Goal: Information Seeking & Learning: Learn about a topic

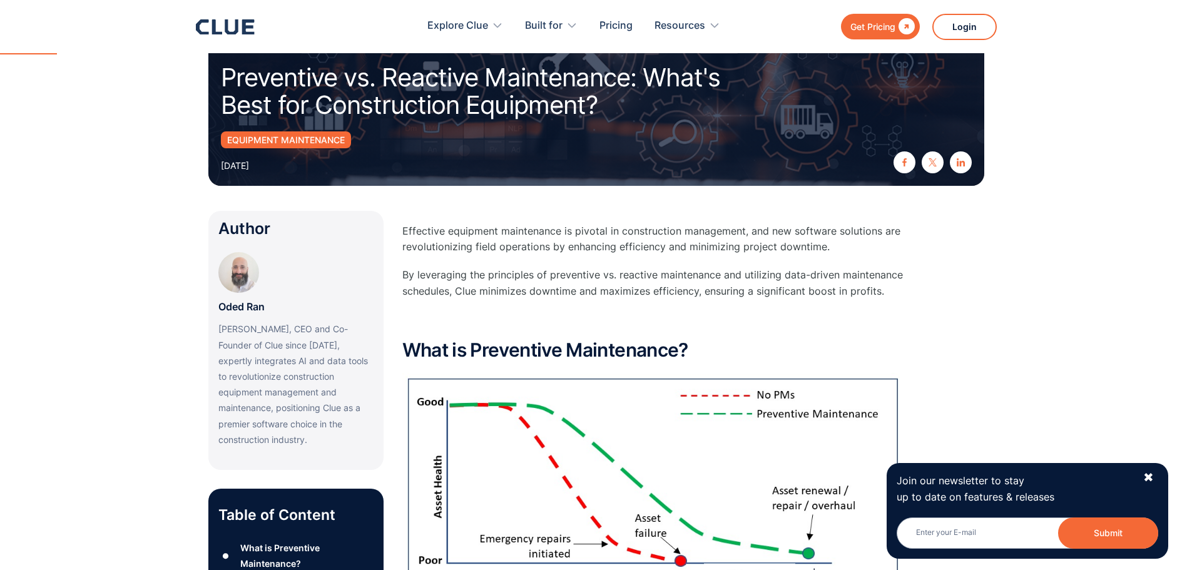
scroll to position [125, 0]
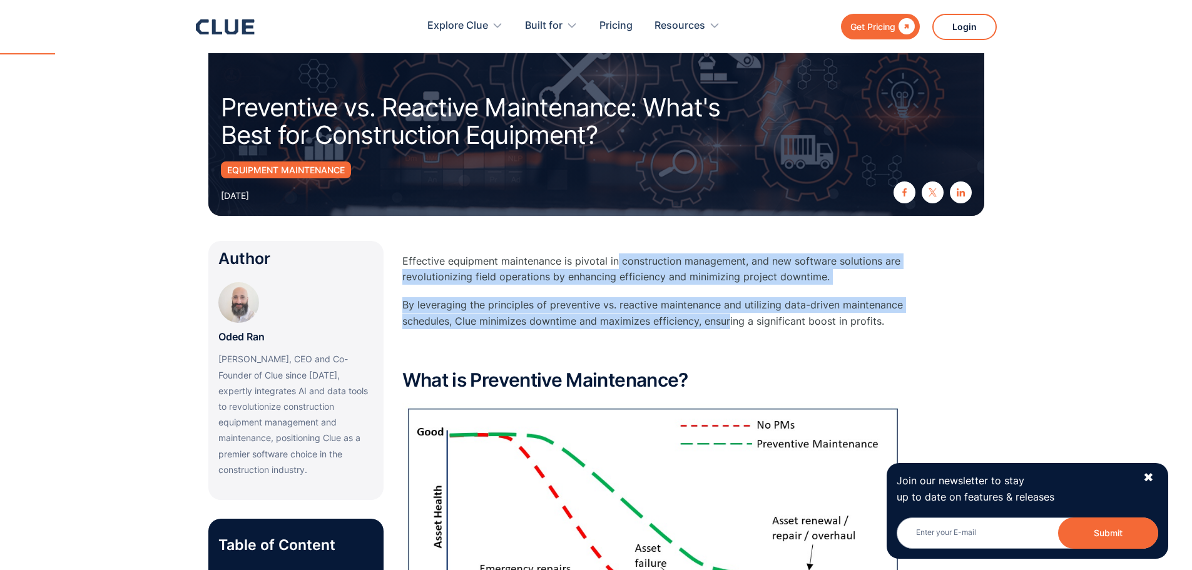
drag, startPoint x: 622, startPoint y: 265, endPoint x: 816, endPoint y: 341, distance: 208.7
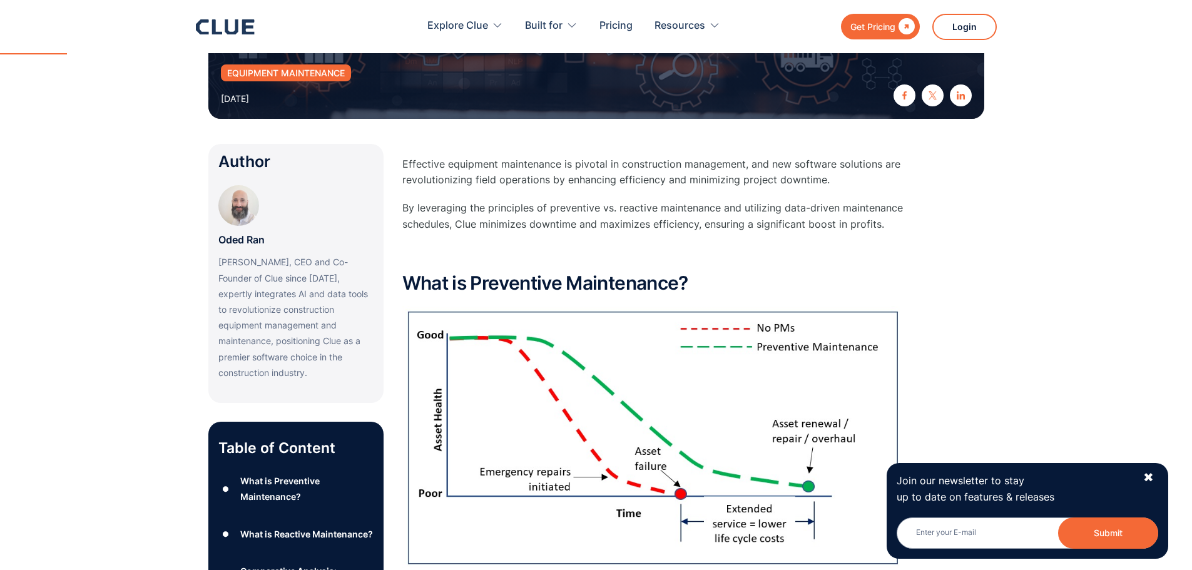
scroll to position [250, 0]
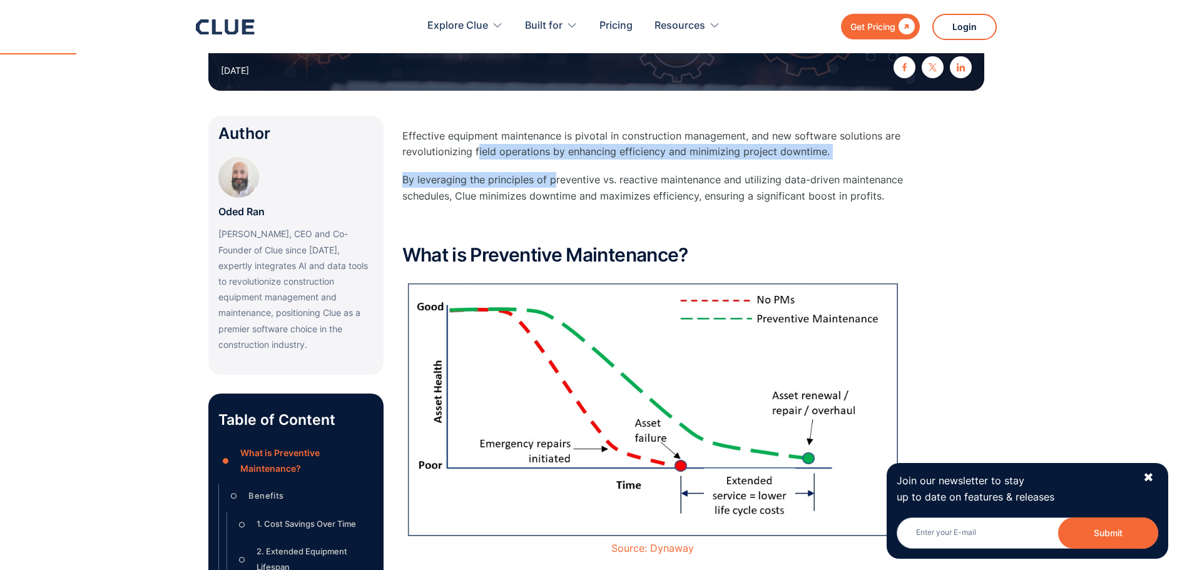
drag, startPoint x: 478, startPoint y: 149, endPoint x: 650, endPoint y: 202, distance: 180.8
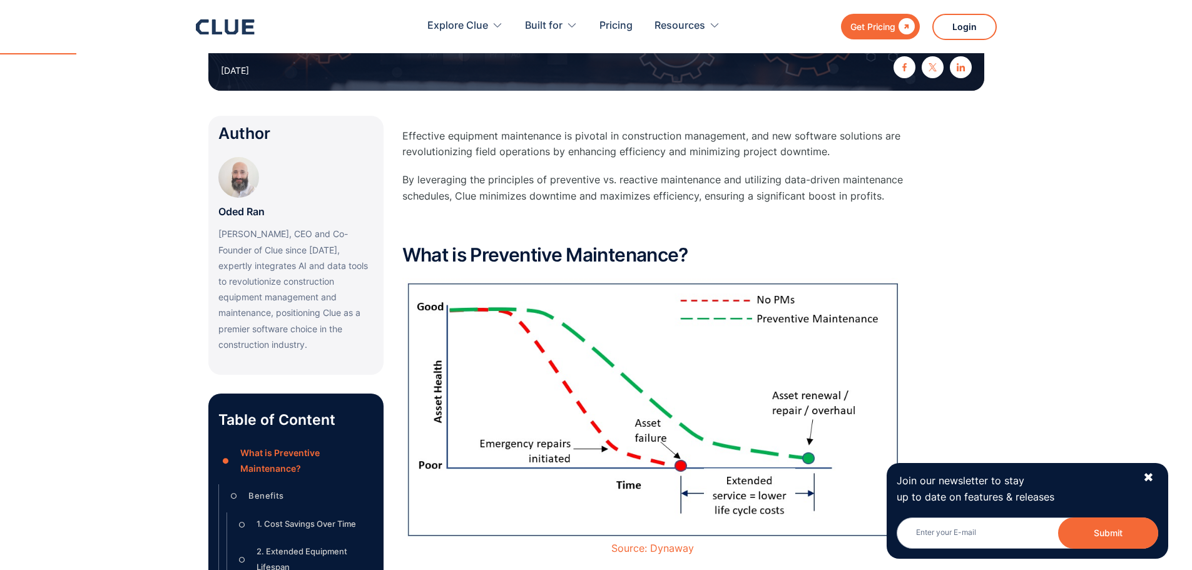
drag, startPoint x: 651, startPoint y: 202, endPoint x: 542, endPoint y: 198, distance: 109.0
click at [647, 202] on p "By leveraging the principles of preventive vs. reactive maintenance and utilizi…" at bounding box center [652, 187] width 501 height 31
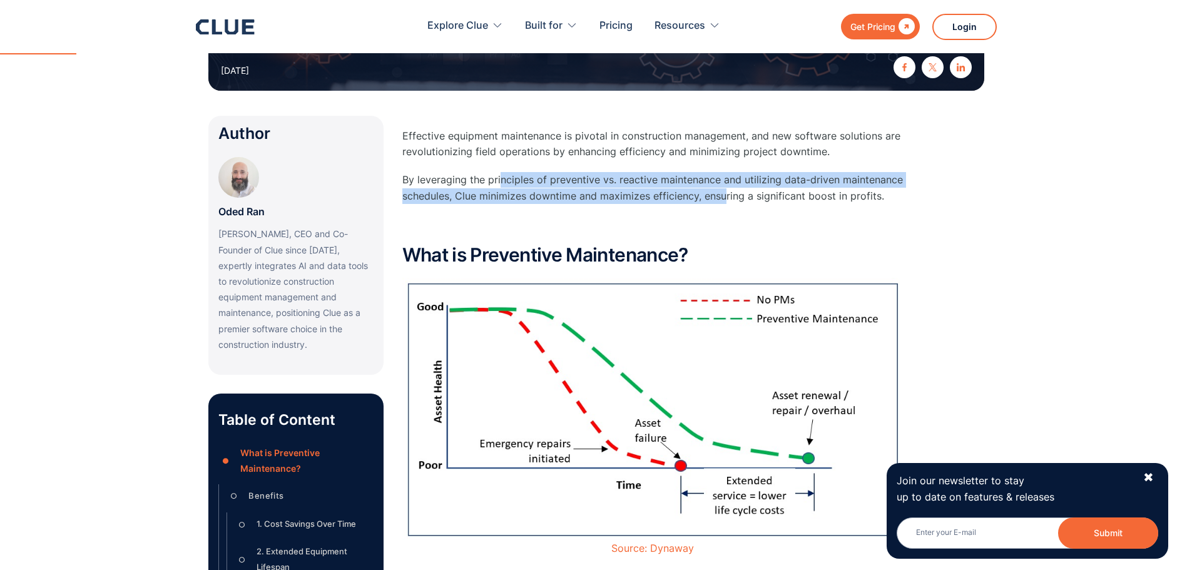
drag, startPoint x: 500, startPoint y: 184, endPoint x: 727, endPoint y: 198, distance: 227.6
click at [727, 198] on p "By leveraging the principles of preventive vs. reactive maintenance and utilizi…" at bounding box center [652, 187] width 501 height 31
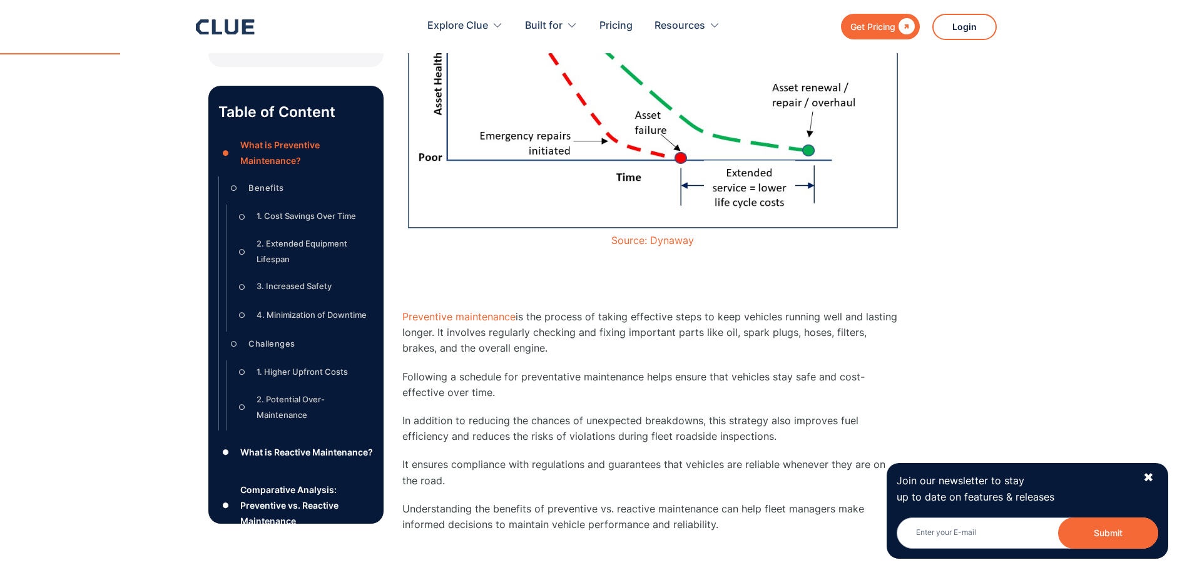
scroll to position [626, 0]
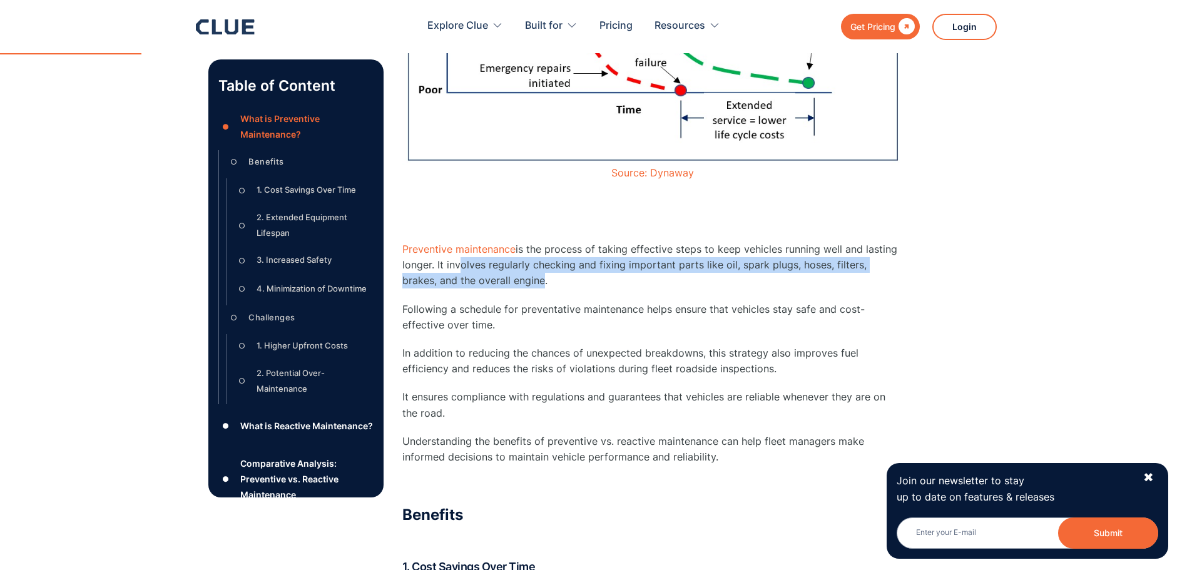
drag, startPoint x: 456, startPoint y: 265, endPoint x: 532, endPoint y: 297, distance: 82.4
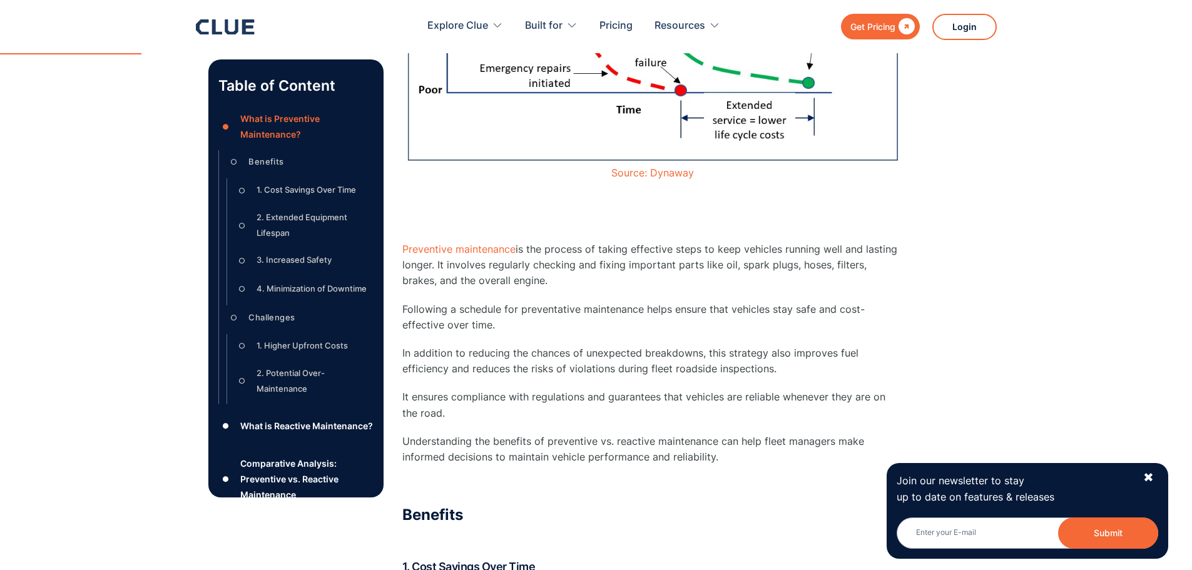
click at [565, 303] on p "Following a schedule for preventative maintenance helps ensure that vehicles st…" at bounding box center [652, 317] width 501 height 31
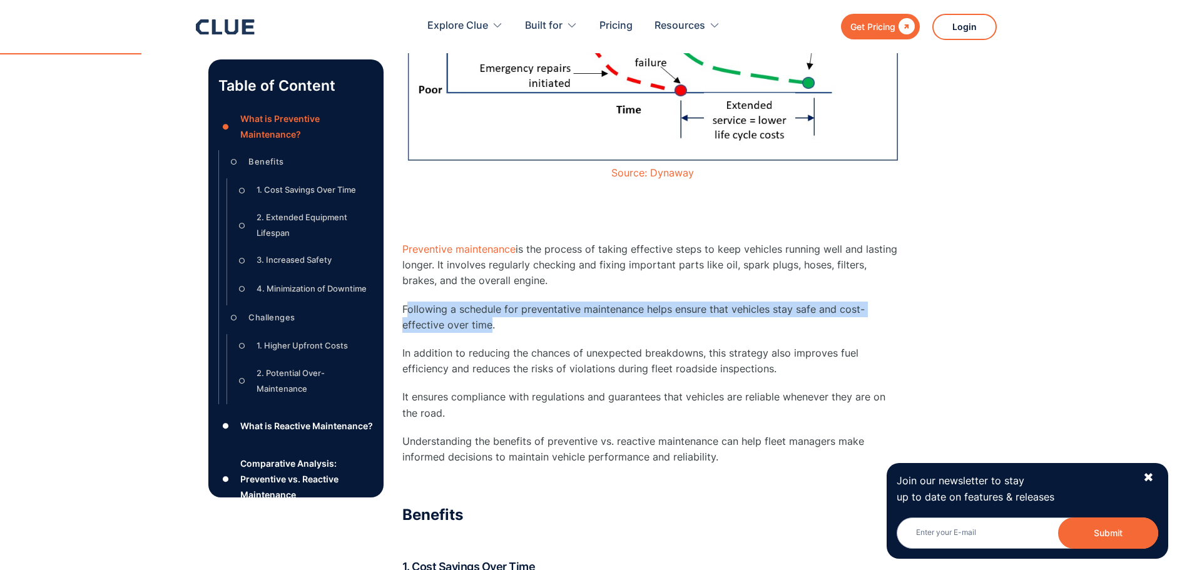
drag, startPoint x: 409, startPoint y: 299, endPoint x: 511, endPoint y: 337, distance: 109.2
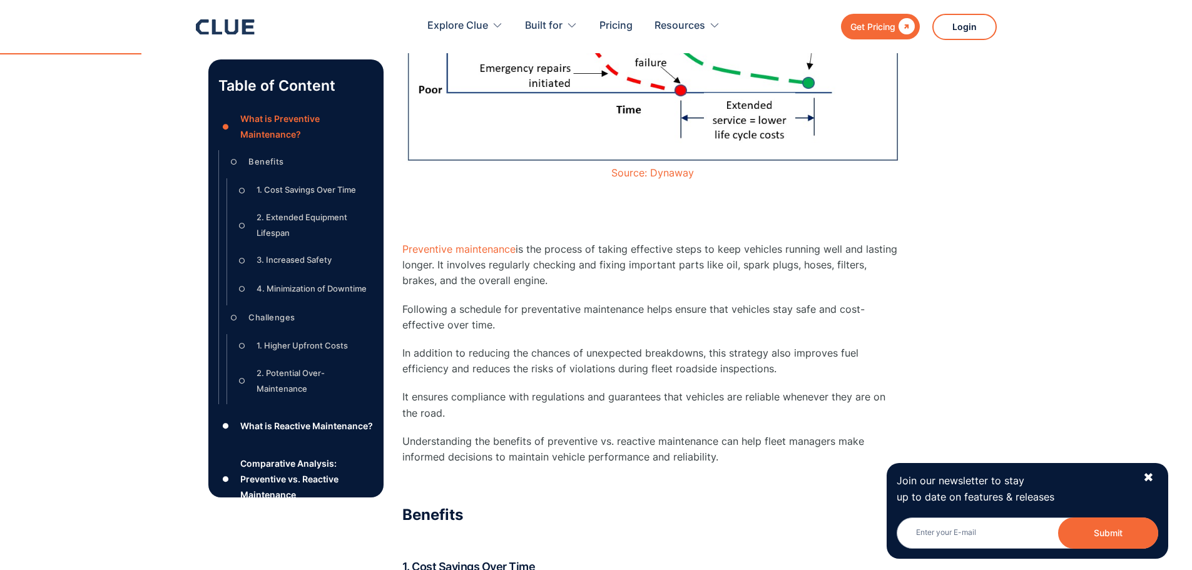
drag, startPoint x: 500, startPoint y: 330, endPoint x: 585, endPoint y: 416, distance: 120.8
drag, startPoint x: 632, startPoint y: 436, endPoint x: 640, endPoint y: 440, distance: 9.0
click at [633, 437] on p "Understanding the benefits of preventive vs. reactive maintenance can help flee…" at bounding box center [652, 449] width 501 height 31
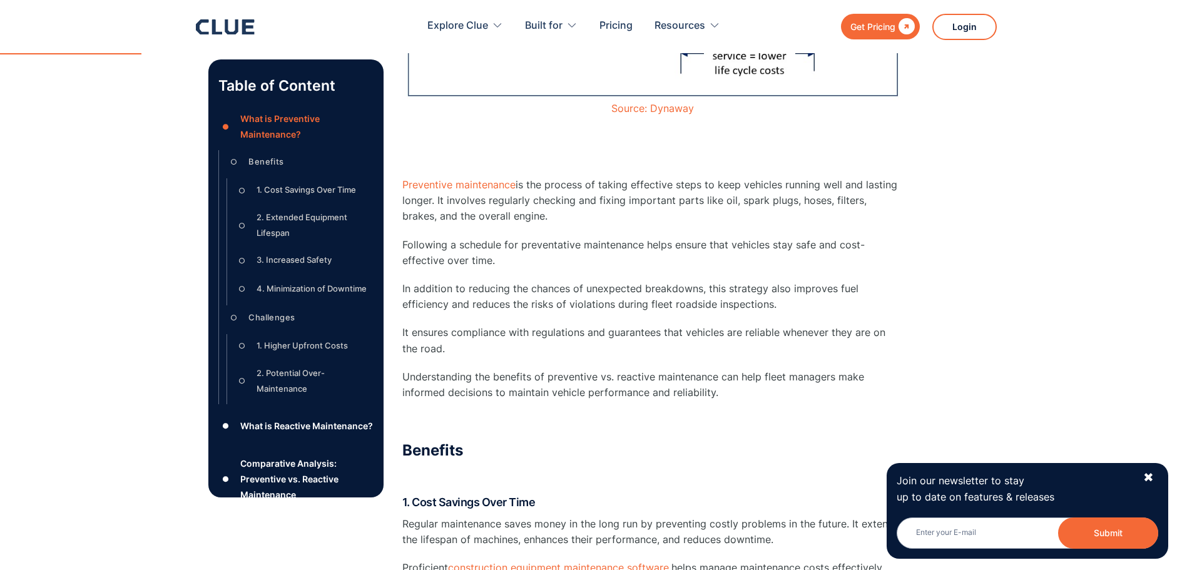
scroll to position [751, 0]
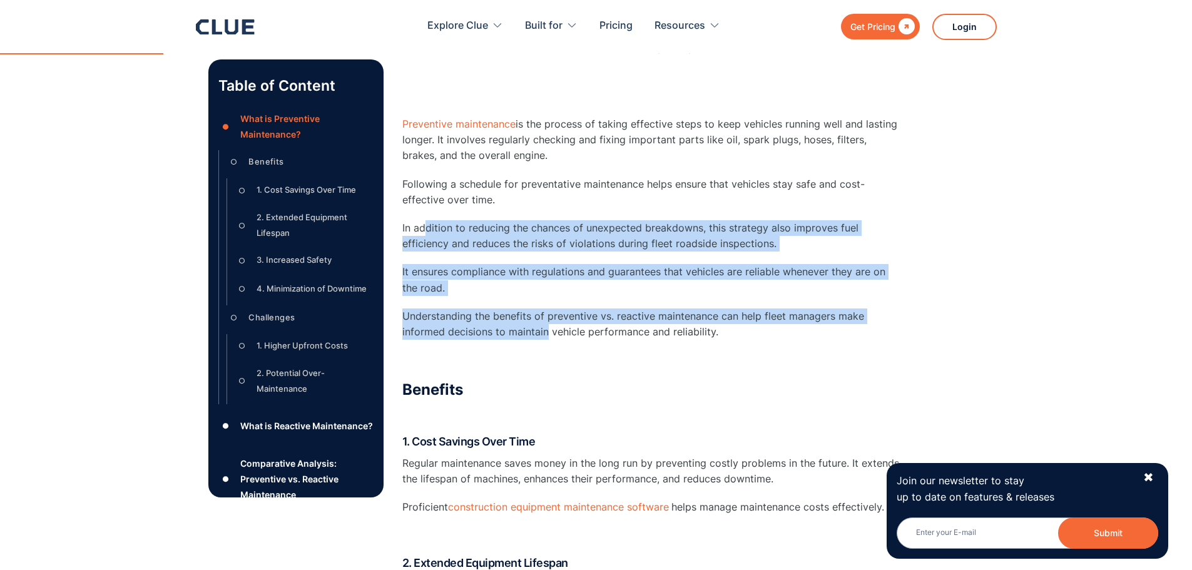
drag, startPoint x: 424, startPoint y: 232, endPoint x: 546, endPoint y: 327, distance: 153.9
click at [546, 327] on div "What is Preventive Maintenance? Source: Dynaway ‍ ‍ Preventive maintenance is t…" at bounding box center [652, 464] width 501 height 1441
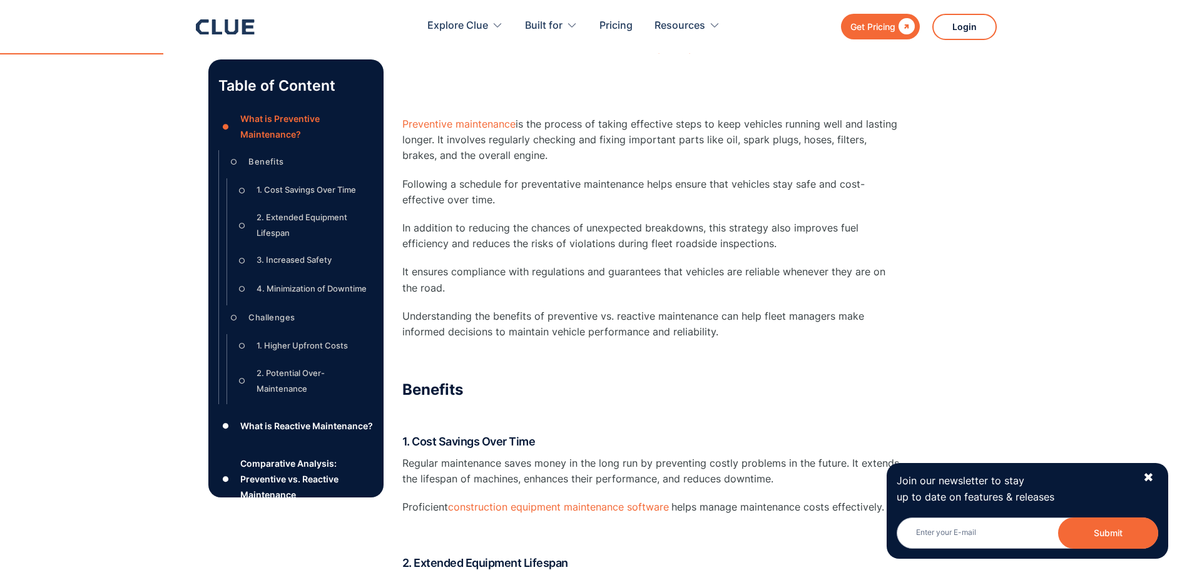
click at [652, 337] on p "Understanding the benefits of preventive vs. reactive maintenance can help flee…" at bounding box center [652, 324] width 501 height 31
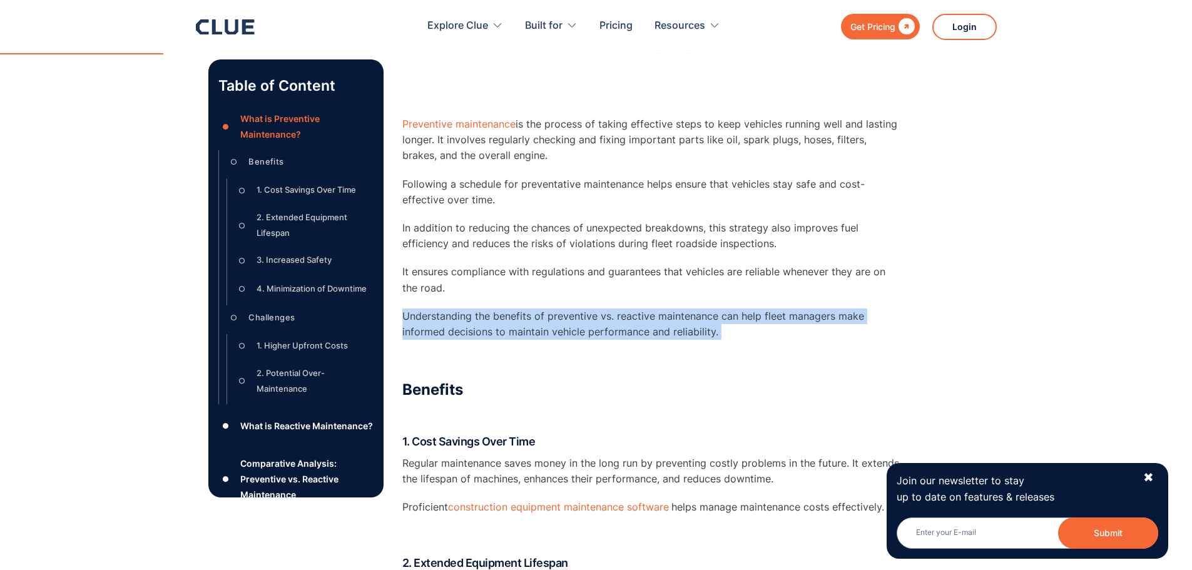
drag, startPoint x: 791, startPoint y: 364, endPoint x: 598, endPoint y: 259, distance: 220.5
click at [629, 277] on div "What is Preventive Maintenance? Source: Dynaway ‍ ‍ Preventive maintenance is t…" at bounding box center [652, 464] width 501 height 1441
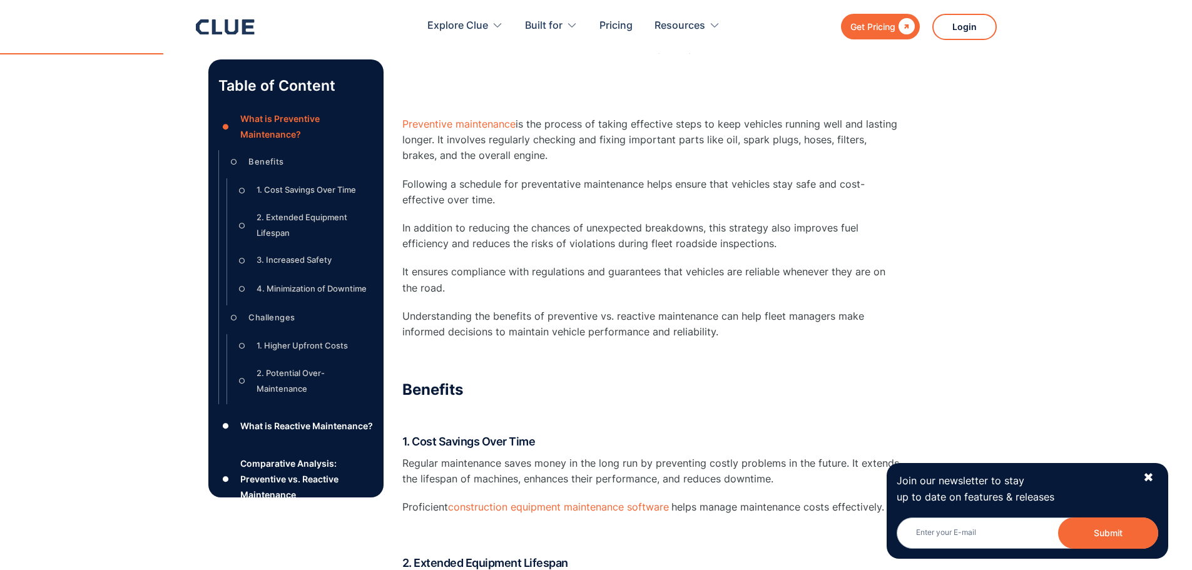
click at [590, 254] on div "What is Preventive Maintenance? Source: Dynaway ‍ ‍ Preventive maintenance is t…" at bounding box center [652, 464] width 501 height 1441
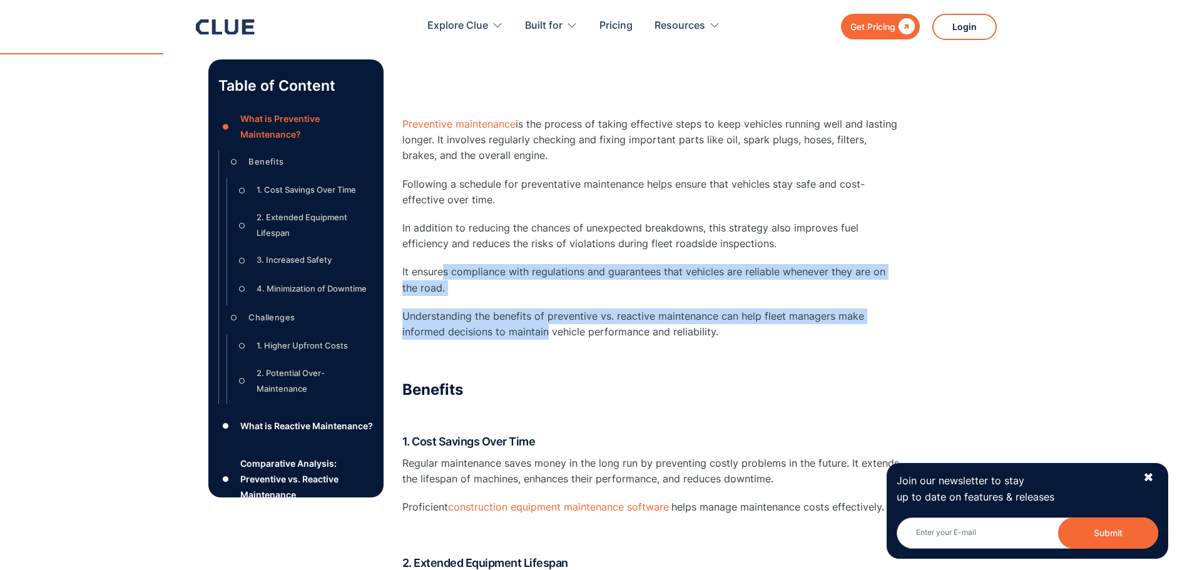
drag, startPoint x: 441, startPoint y: 275, endPoint x: 635, endPoint y: 334, distance: 202.8
click at [565, 333] on div "What is Preventive Maintenance? Source: Dynaway ‍ ‍ Preventive maintenance is t…" at bounding box center [652, 464] width 501 height 1441
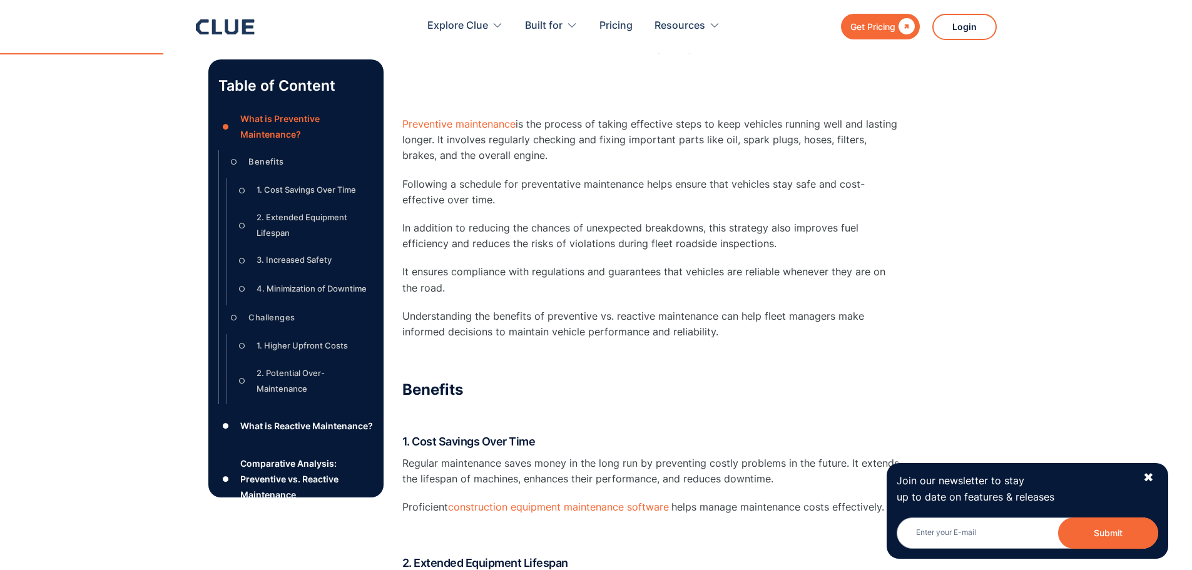
click at [673, 343] on div "What is Preventive Maintenance? Source: Dynaway ‍ ‍ Preventive maintenance is t…" at bounding box center [652, 464] width 501 height 1441
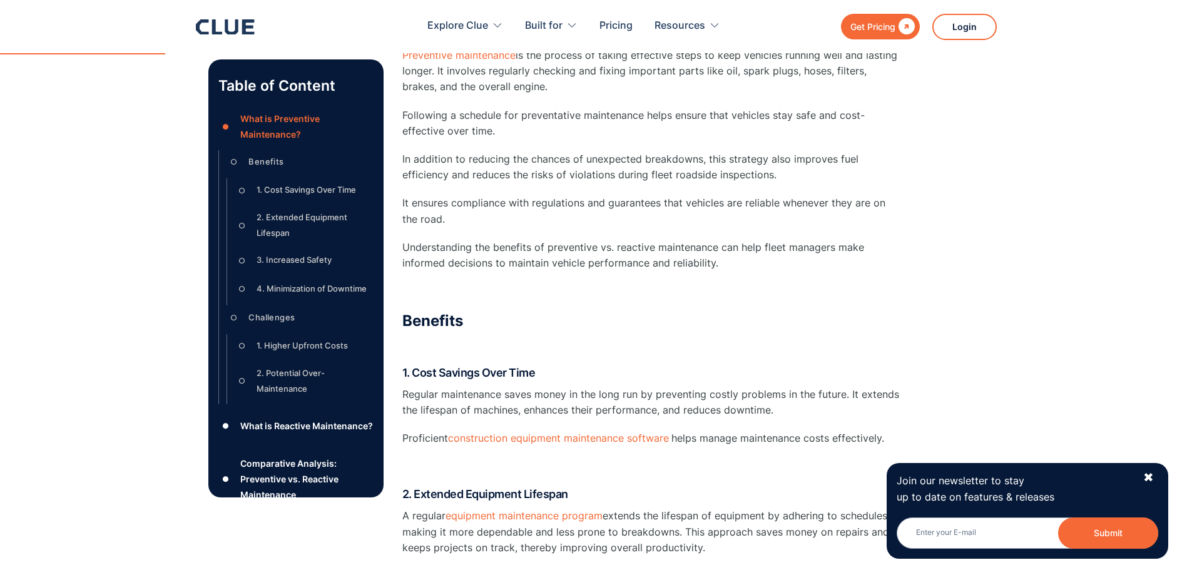
scroll to position [876, 0]
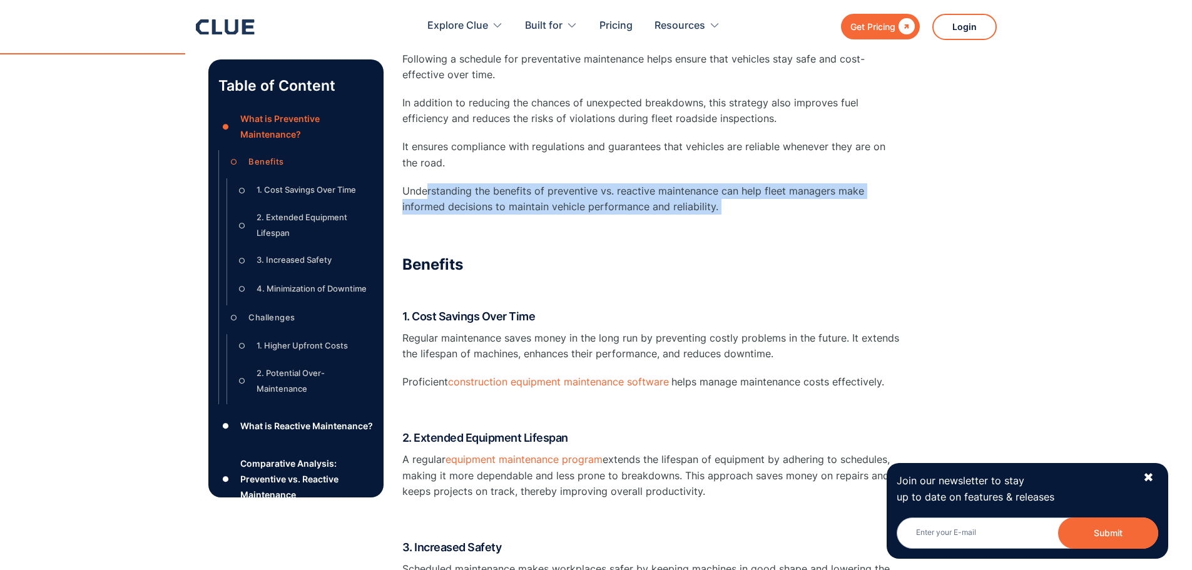
drag, startPoint x: 433, startPoint y: 193, endPoint x: 635, endPoint y: 241, distance: 207.1
click at [494, 218] on div "What is Preventive Maintenance? Source: Dynaway ‍ ‍ Preventive maintenance is t…" at bounding box center [652, 339] width 501 height 1441
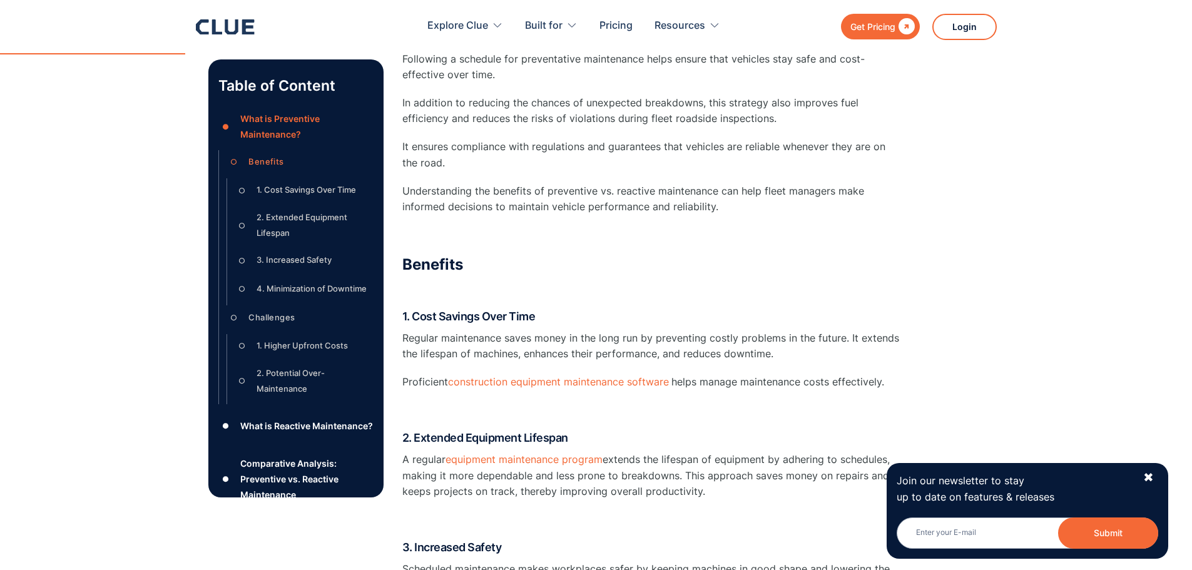
click at [654, 250] on div "What is Preventive Maintenance? Source: Dynaway ‍ ‍ Preventive maintenance is t…" at bounding box center [652, 339] width 501 height 1441
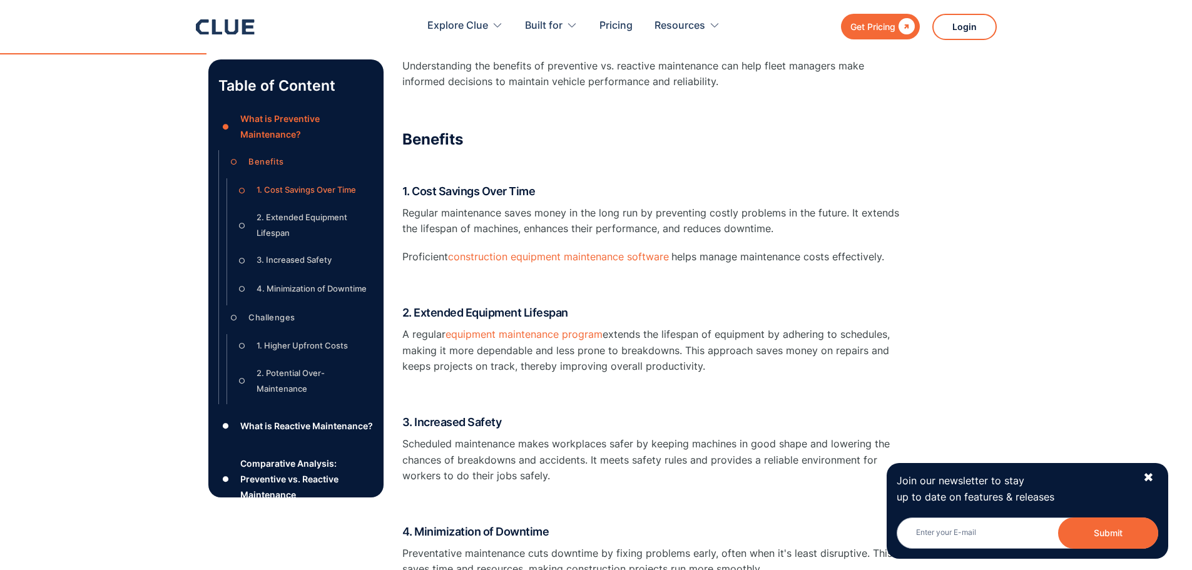
scroll to position [1077, 0]
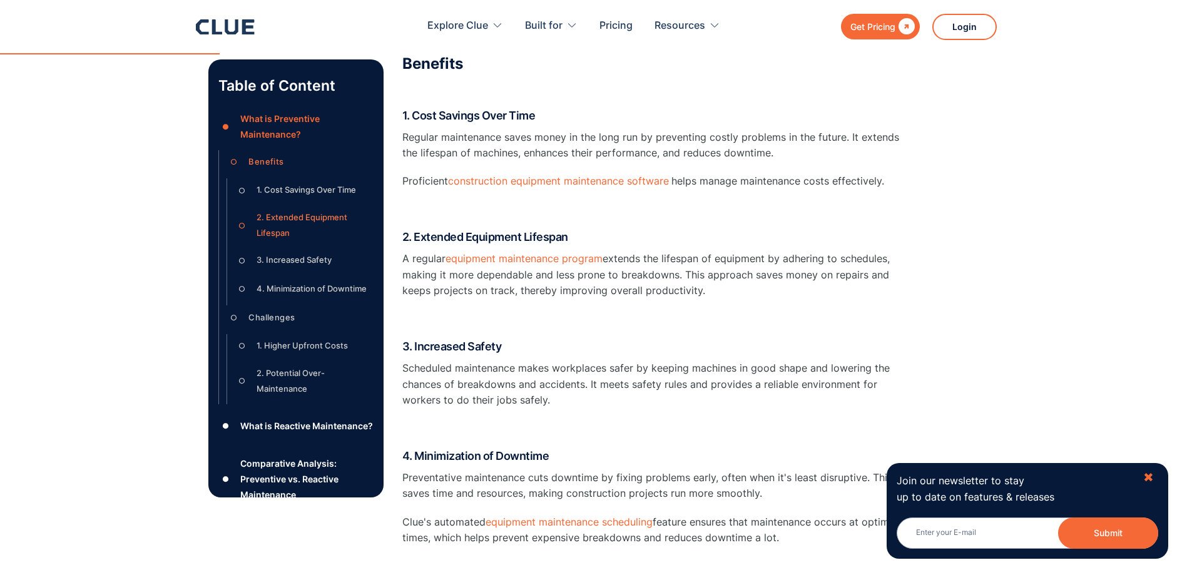
click at [1149, 471] on div "✖" at bounding box center [1149, 478] width 11 height 16
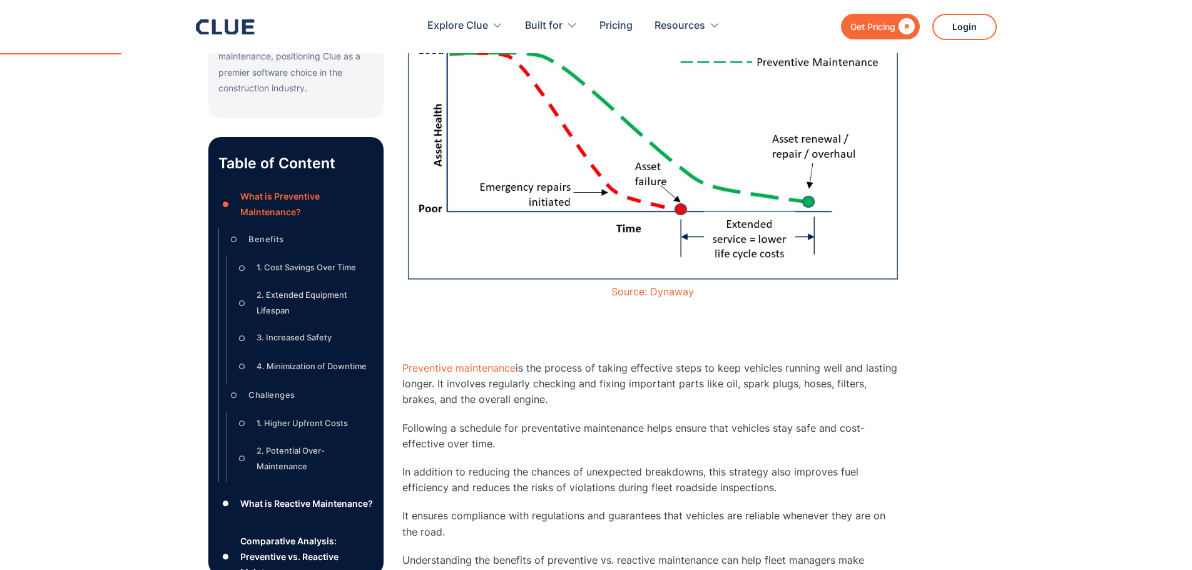
scroll to position [402, 0]
